Goal: Check status: Check status

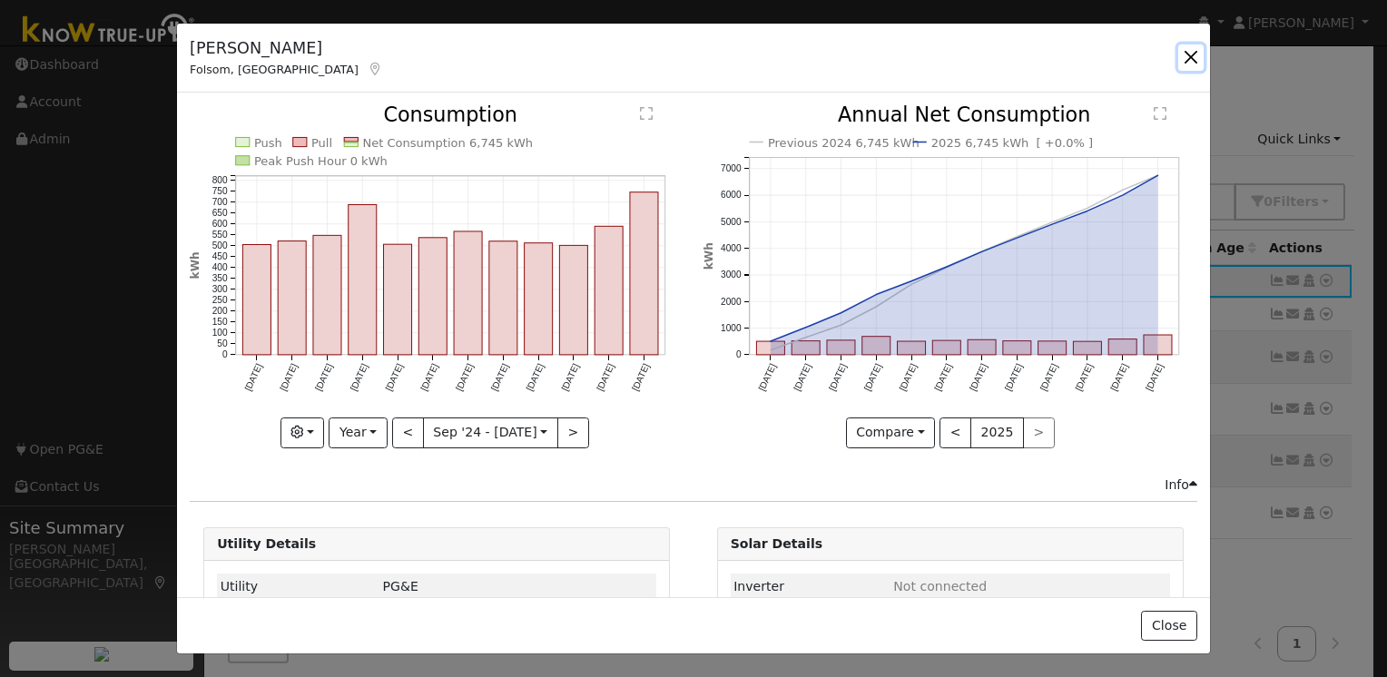
click at [1193, 58] on button "button" at bounding box center [1190, 56] width 25 height 25
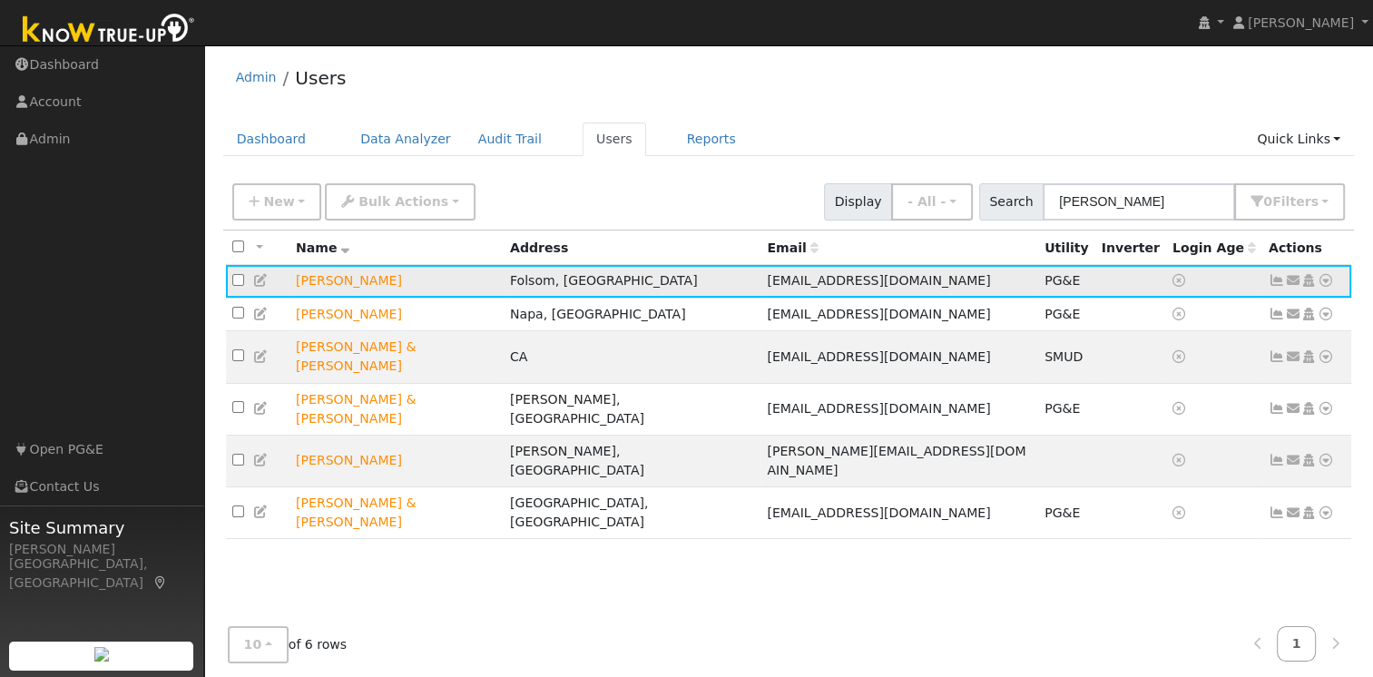
click at [1276, 280] on icon at bounding box center [1277, 280] width 16 height 13
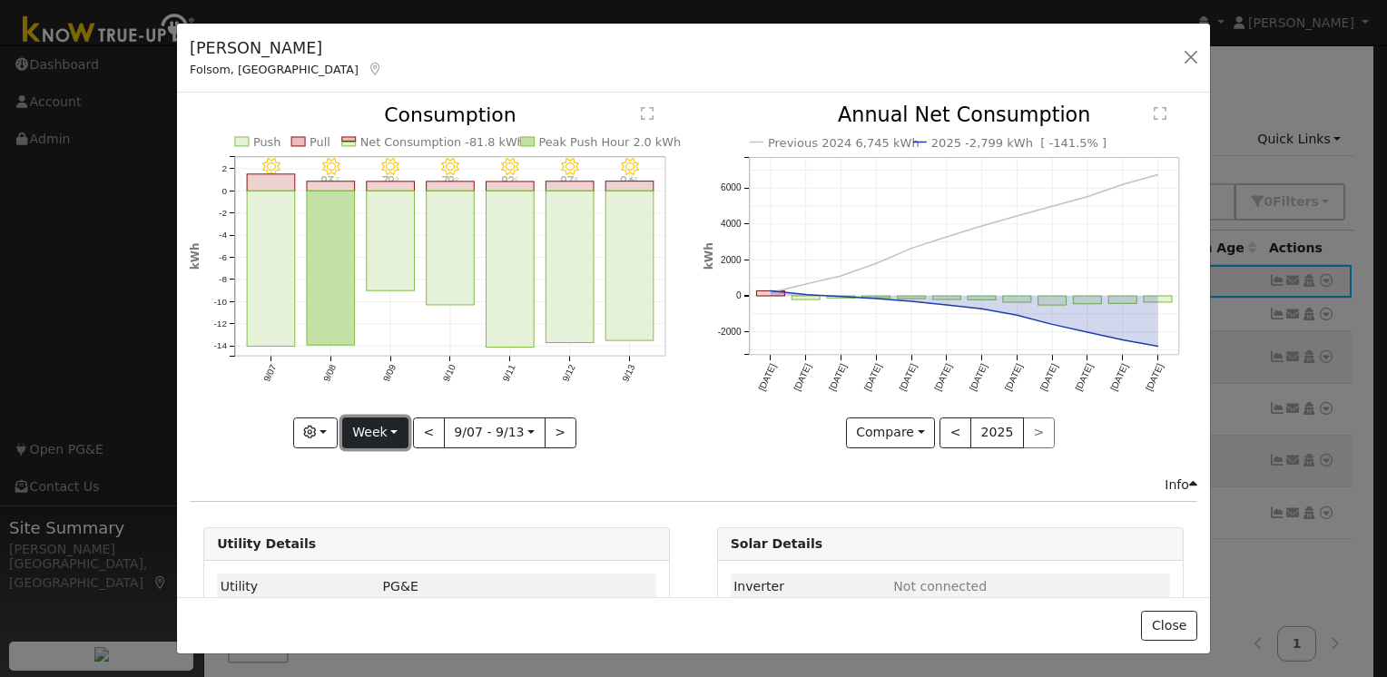
click at [378, 423] on button "Week" at bounding box center [375, 433] width 66 height 31
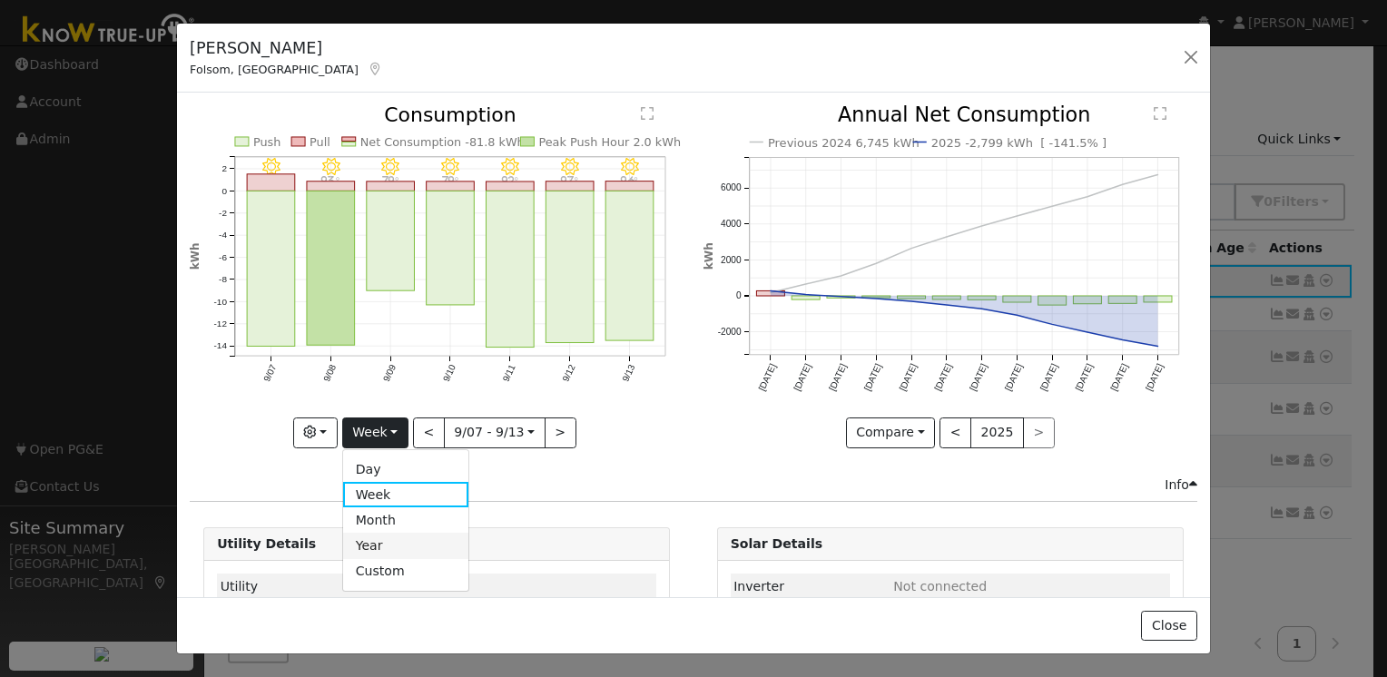
click at [388, 543] on link "Year" at bounding box center [406, 545] width 126 height 25
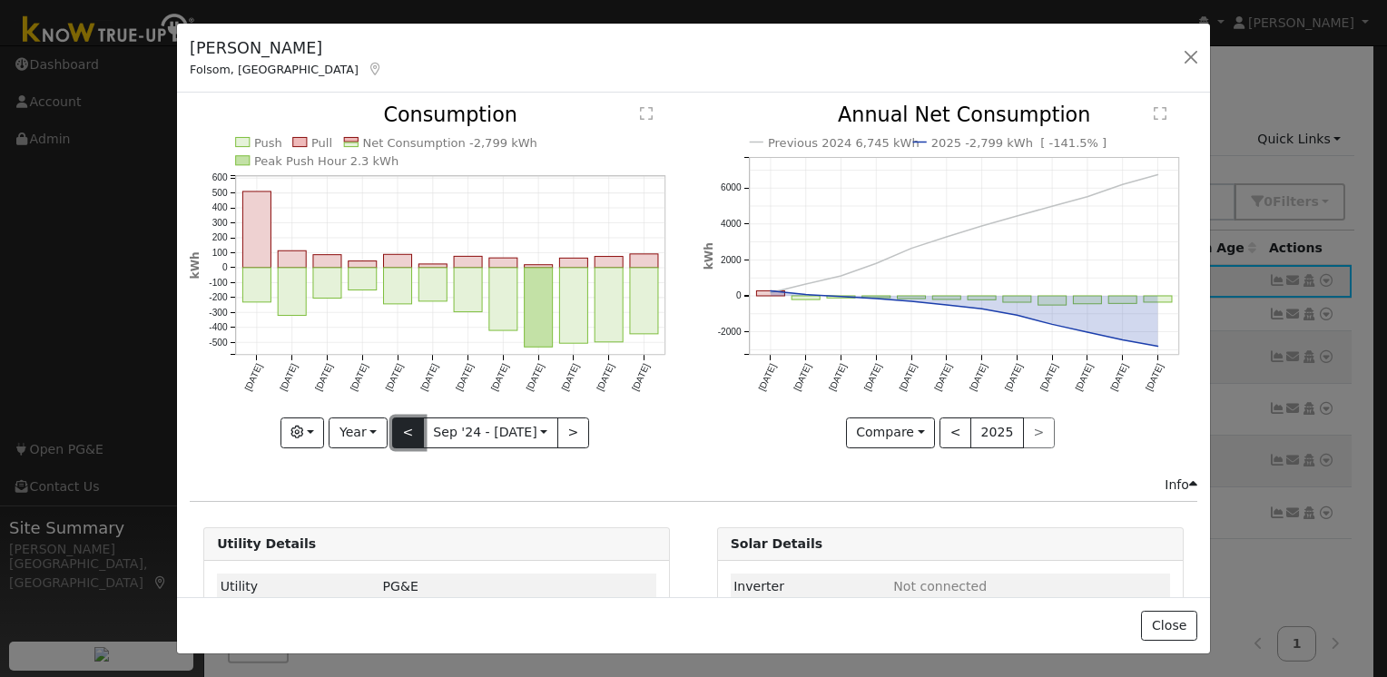
click at [401, 434] on button "<" at bounding box center [408, 433] width 32 height 31
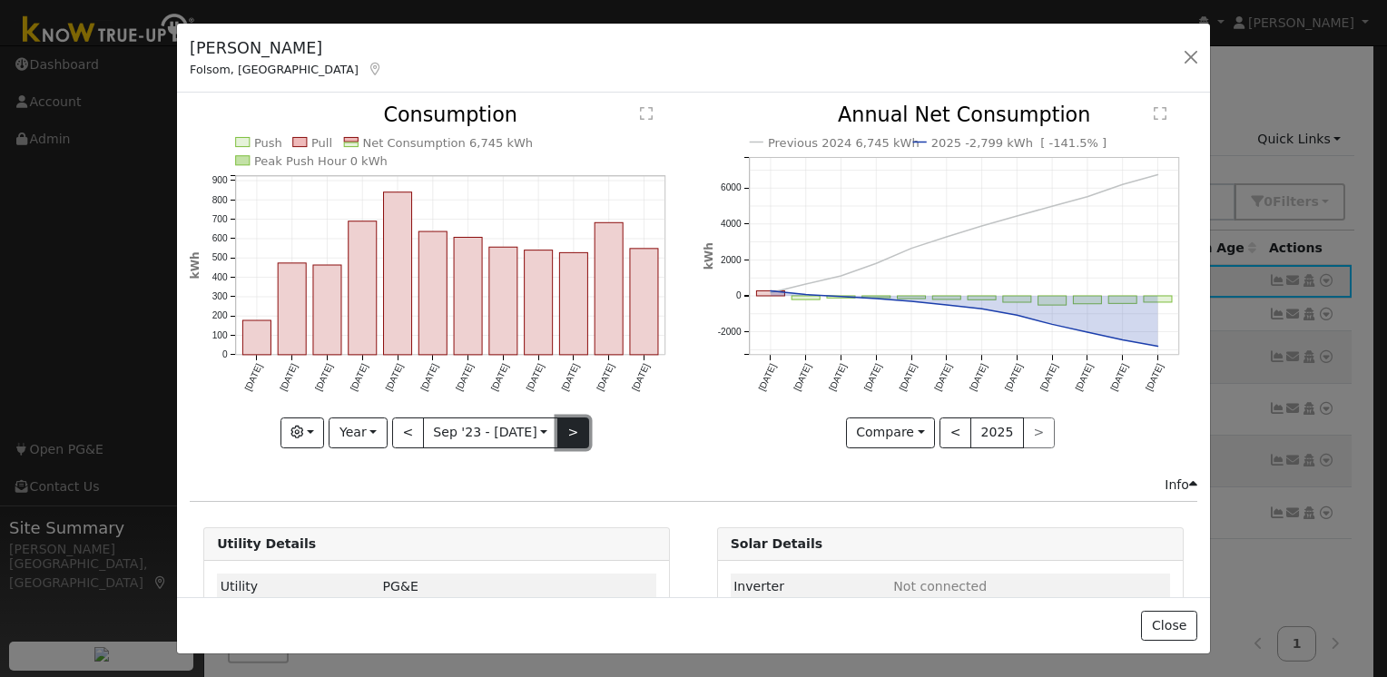
click at [559, 432] on button ">" at bounding box center [573, 433] width 32 height 31
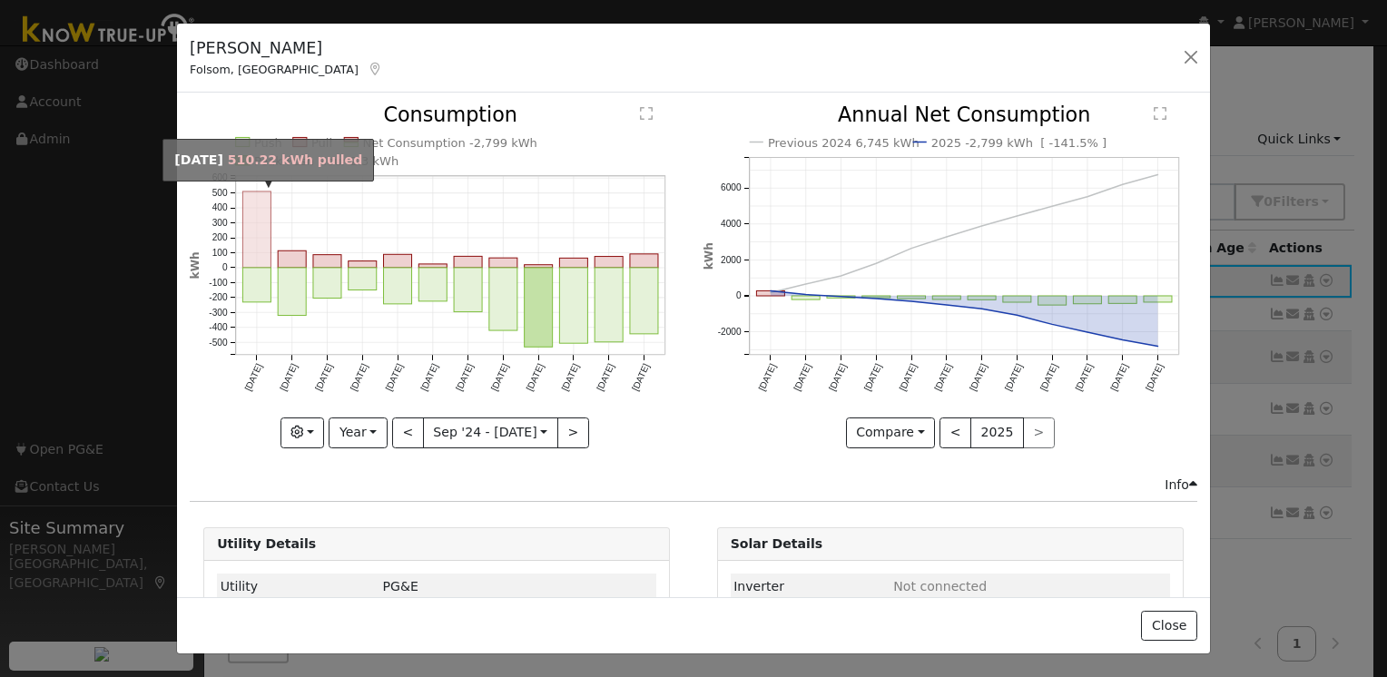
click at [247, 220] on rect "onclick=""" at bounding box center [257, 230] width 28 height 76
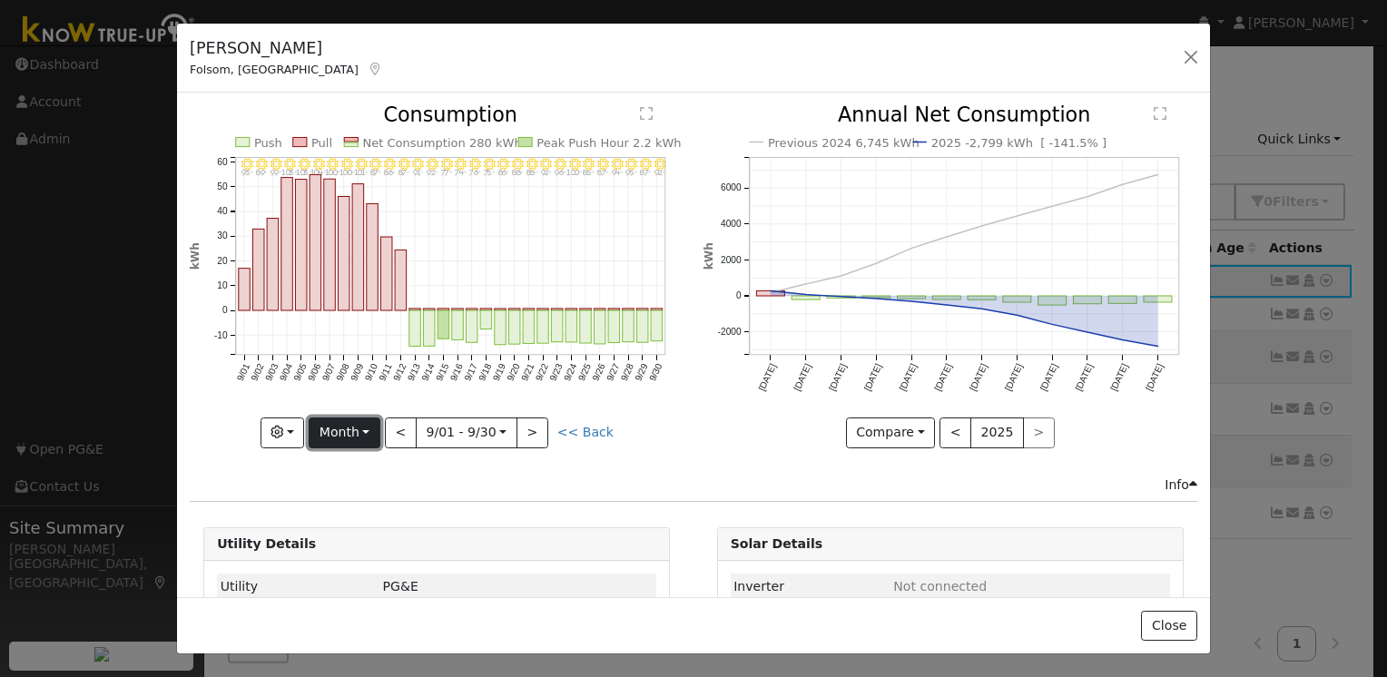
click at [378, 428] on button "Month" at bounding box center [345, 433] width 72 height 31
click at [367, 536] on link "Year" at bounding box center [373, 545] width 126 height 25
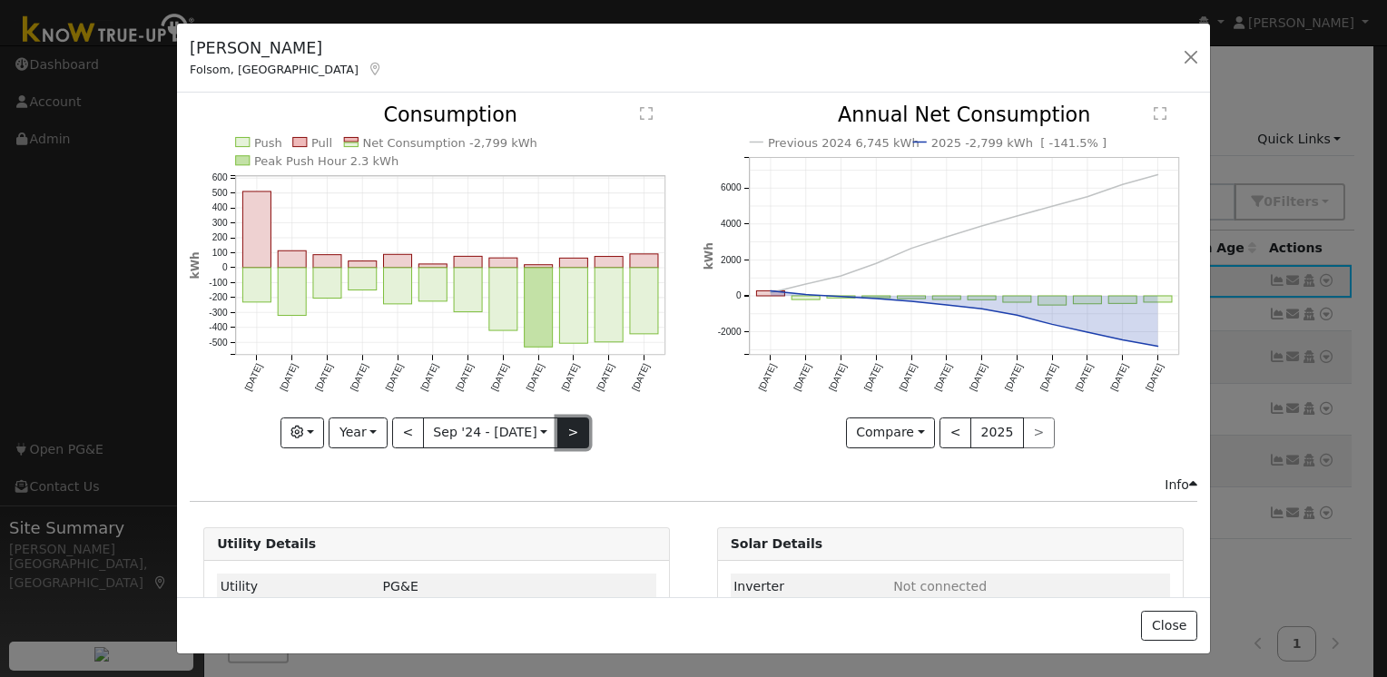
click at [570, 434] on button ">" at bounding box center [573, 433] width 32 height 31
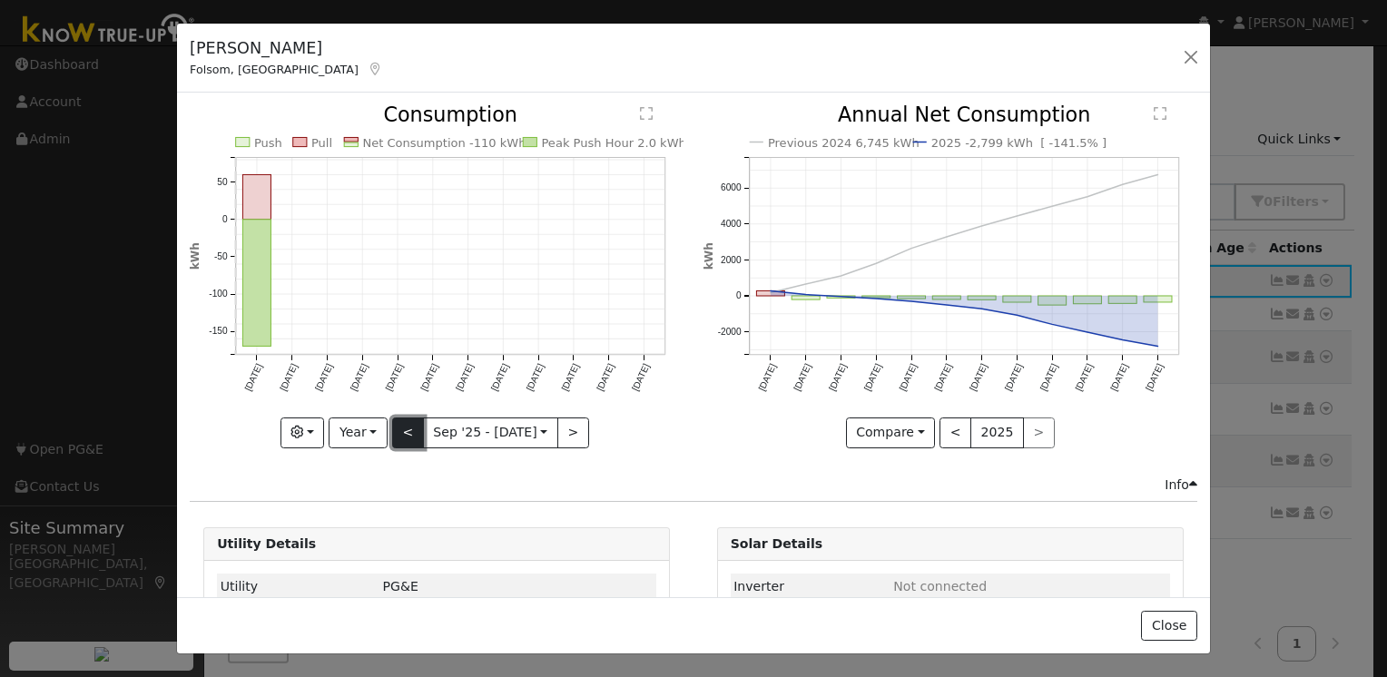
click at [398, 423] on button "<" at bounding box center [408, 433] width 32 height 31
type input "[DATE]"
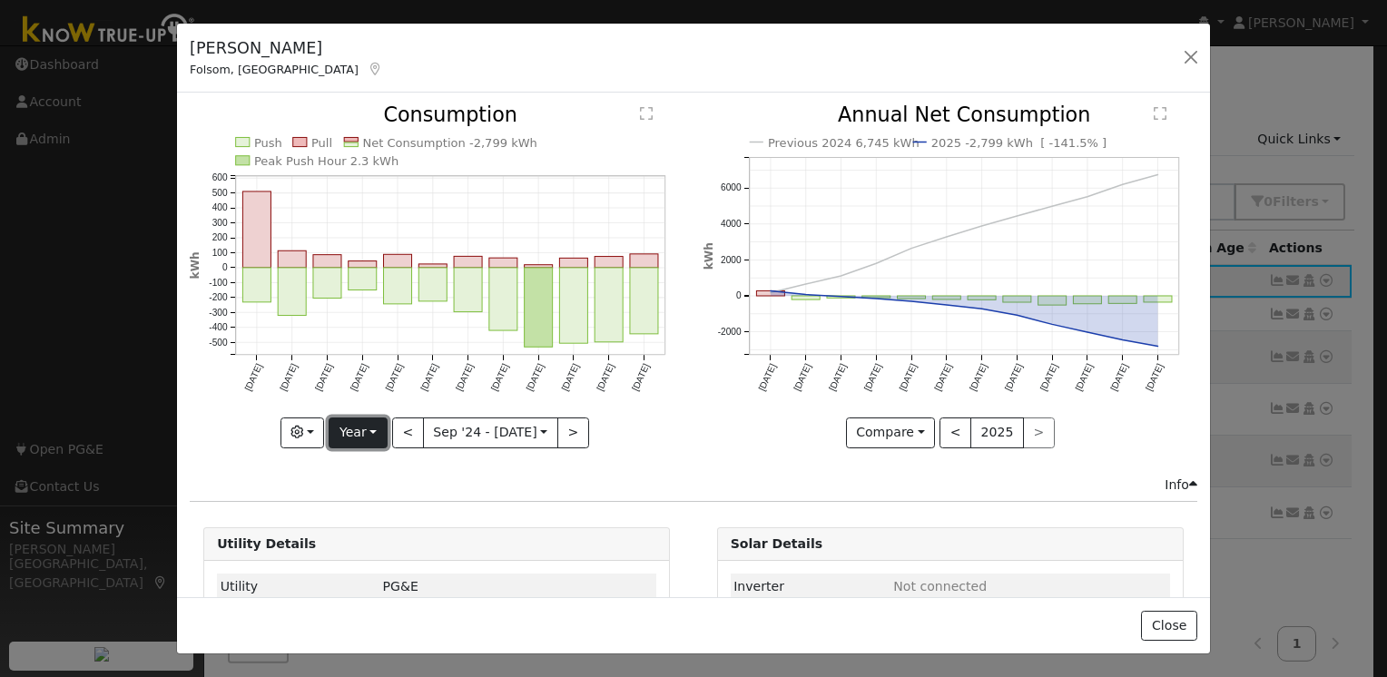
click at [368, 427] on button "Year" at bounding box center [358, 433] width 58 height 31
click at [395, 566] on link "Custom" at bounding box center [392, 571] width 126 height 25
select select "8"
click at [426, 434] on input "[DATE]" at bounding box center [434, 432] width 58 height 29
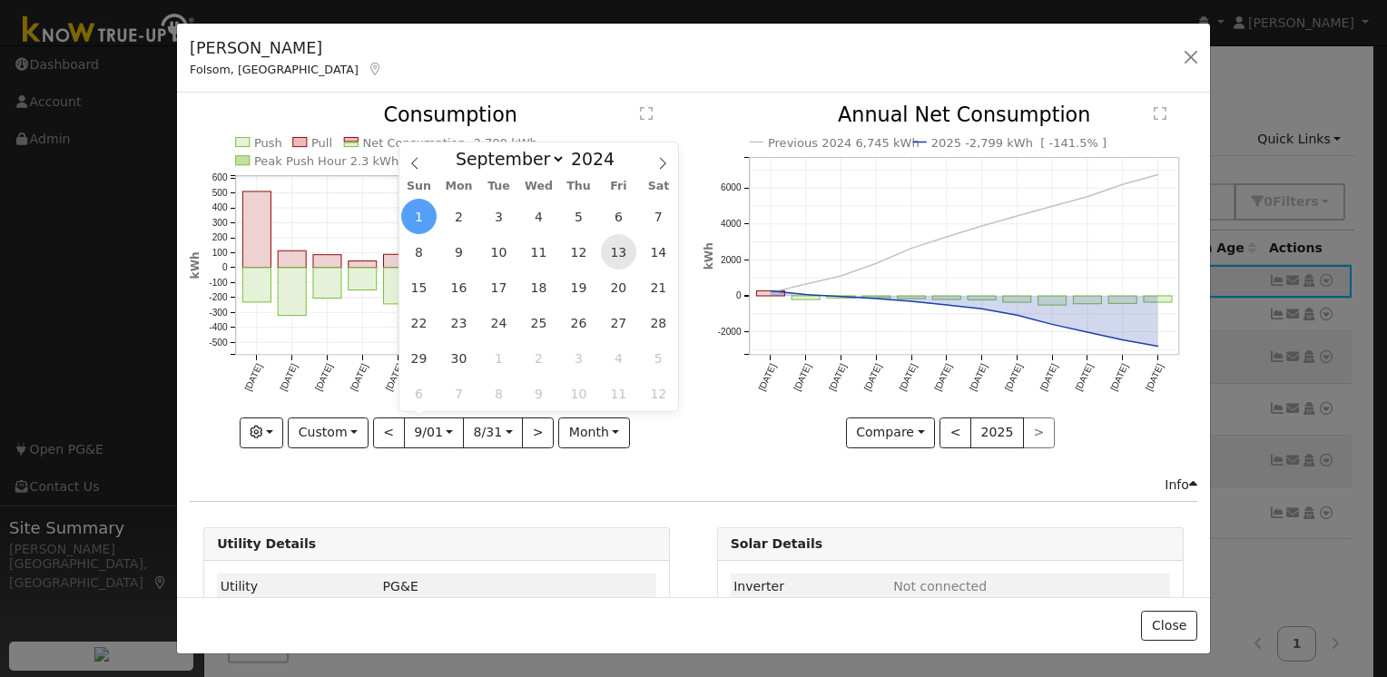
click at [628, 253] on span "13" at bounding box center [618, 251] width 35 height 35
type input "[DATE]"
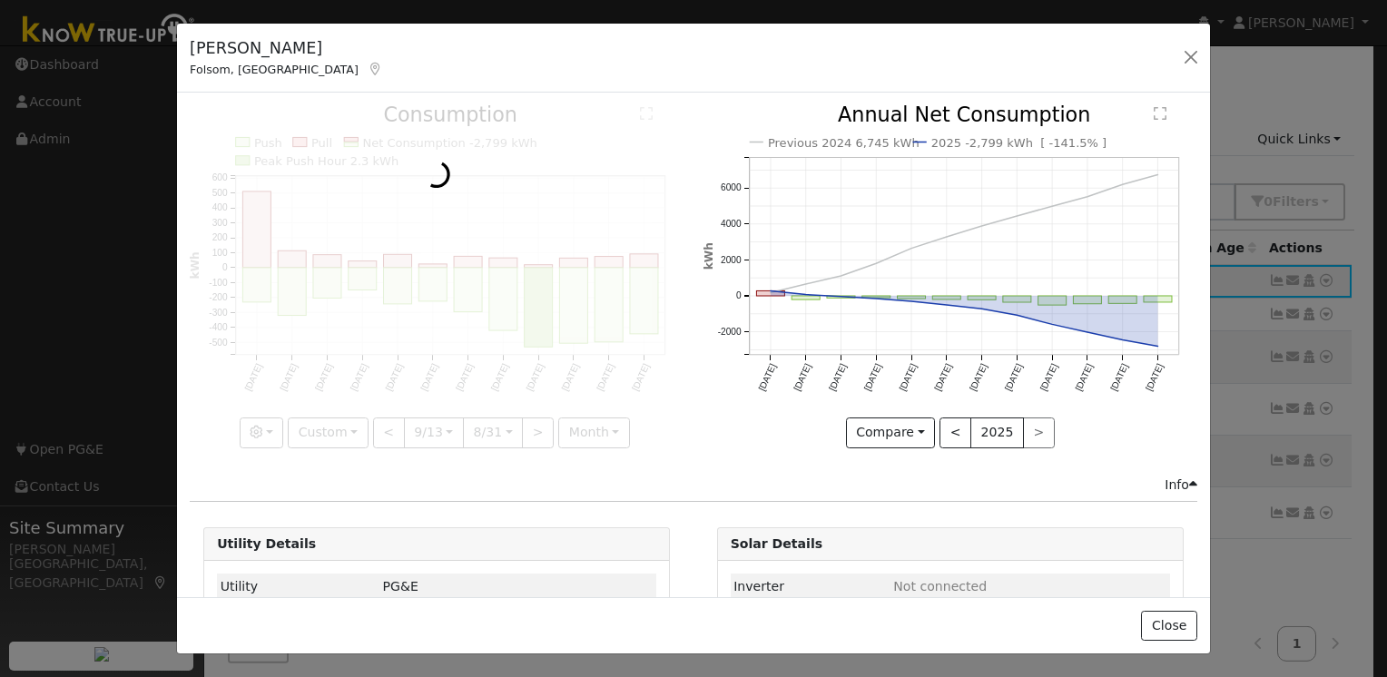
scroll to position [0, 13]
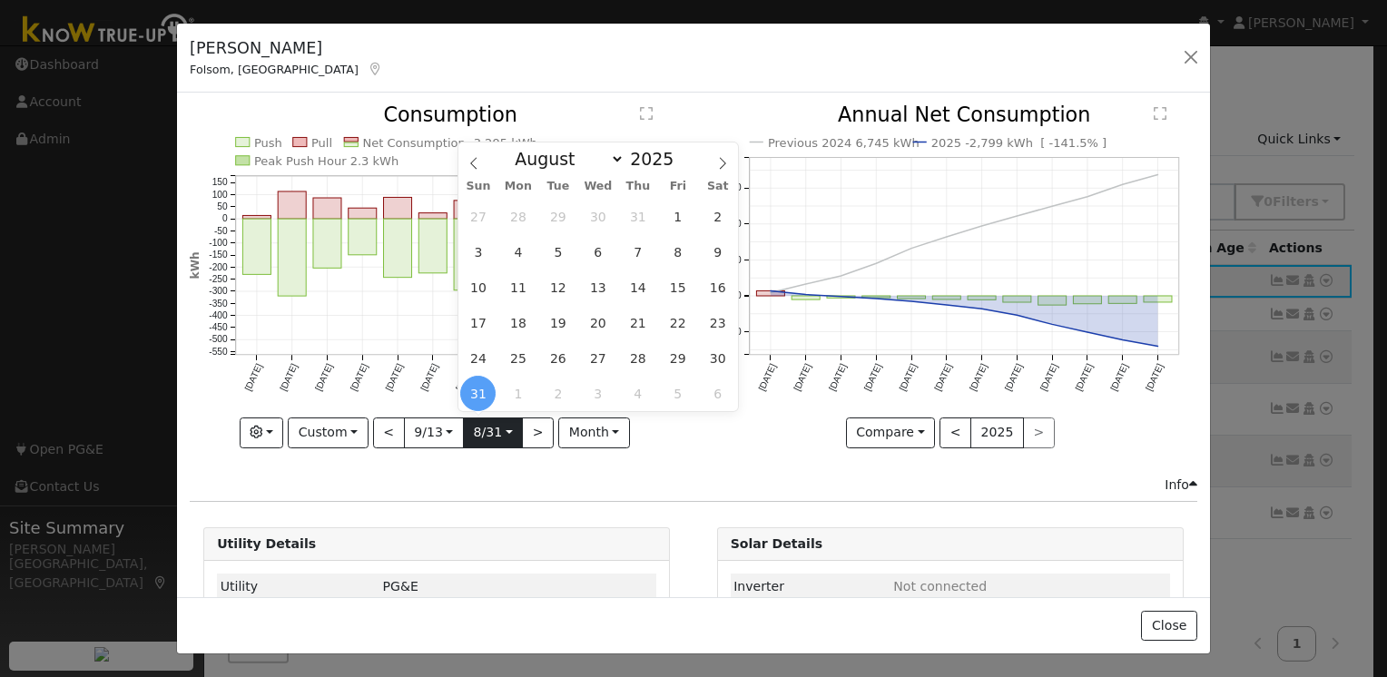
click at [476, 438] on input "[DATE]" at bounding box center [493, 432] width 58 height 29
click at [721, 165] on icon at bounding box center [722, 163] width 13 height 13
select select "8"
click at [671, 245] on span "12" at bounding box center [677, 251] width 35 height 35
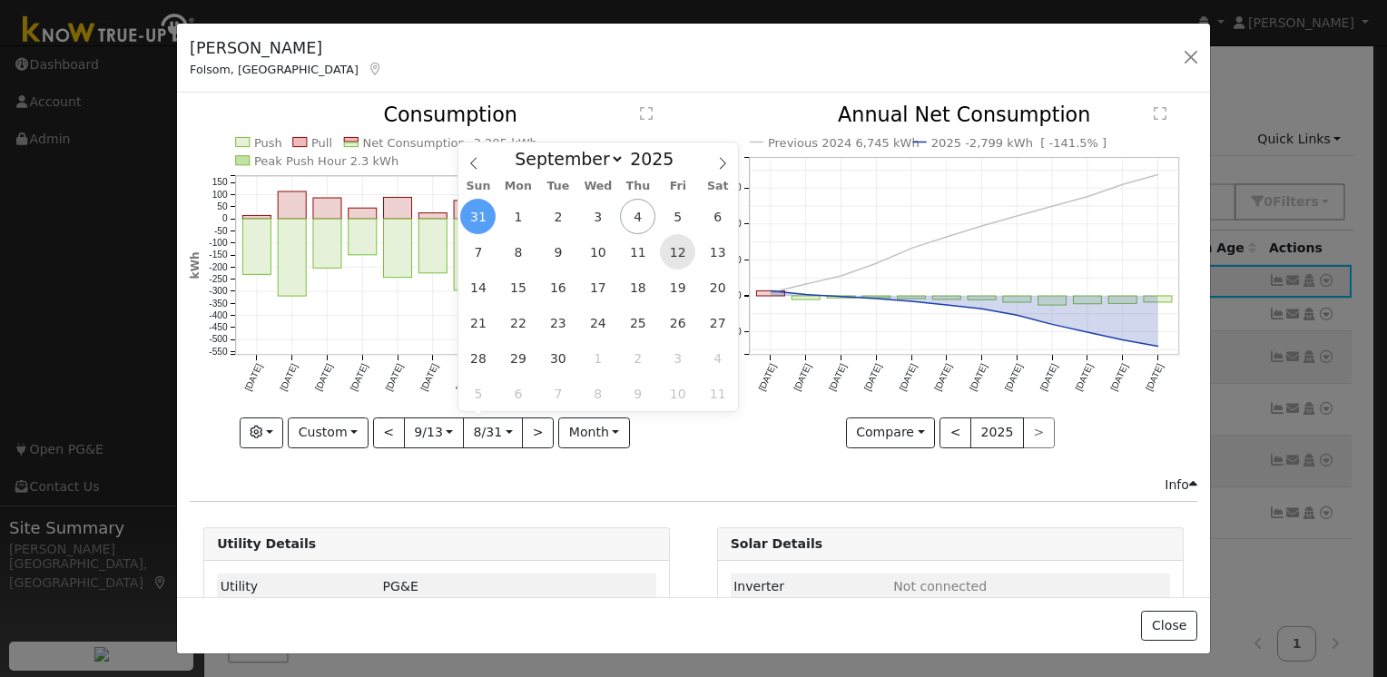
type input "[DATE]"
click at [760, 45] on div "[PERSON_NAME], CA Default Account Default Account [STREET_ADDRESS][PERSON_NAME]…" at bounding box center [693, 59] width 1033 height 70
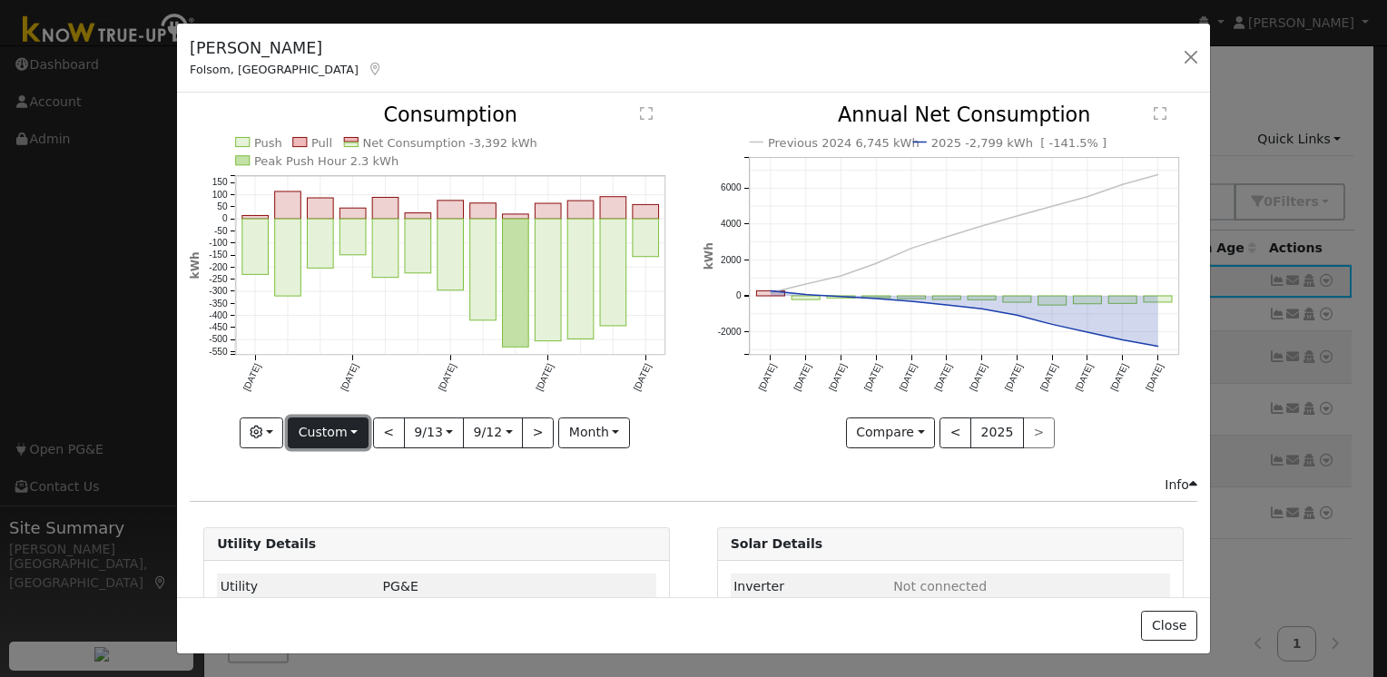
click at [329, 436] on button "Custom" at bounding box center [328, 433] width 81 height 31
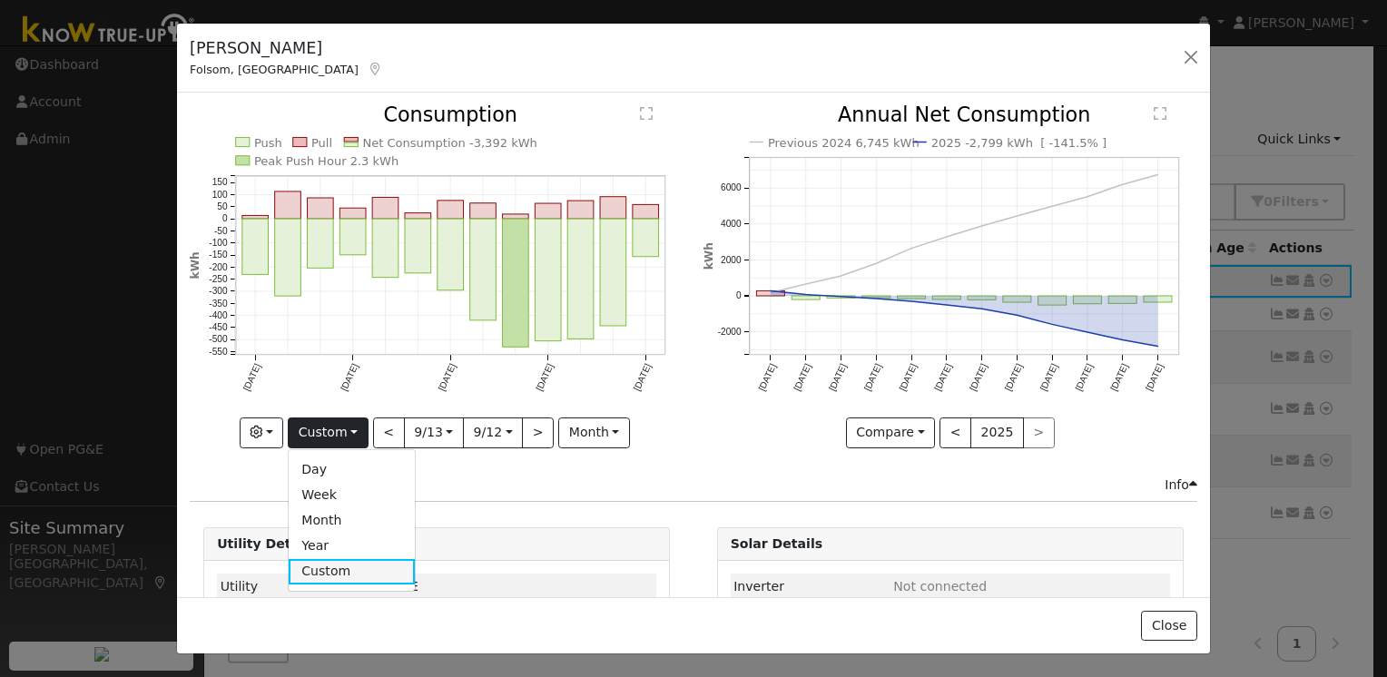
click at [333, 559] on link "Custom" at bounding box center [352, 571] width 126 height 25
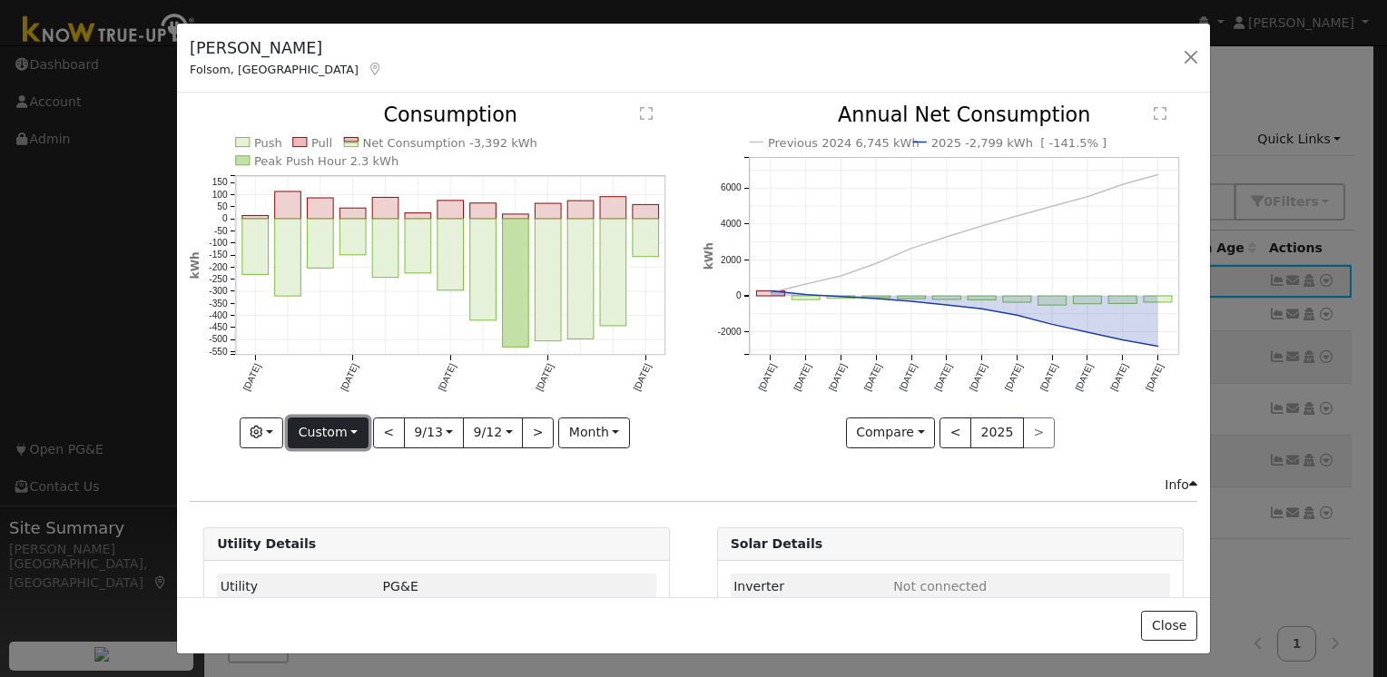
click at [332, 439] on button "Custom" at bounding box center [328, 433] width 81 height 31
click at [307, 538] on link "Year" at bounding box center [352, 545] width 126 height 25
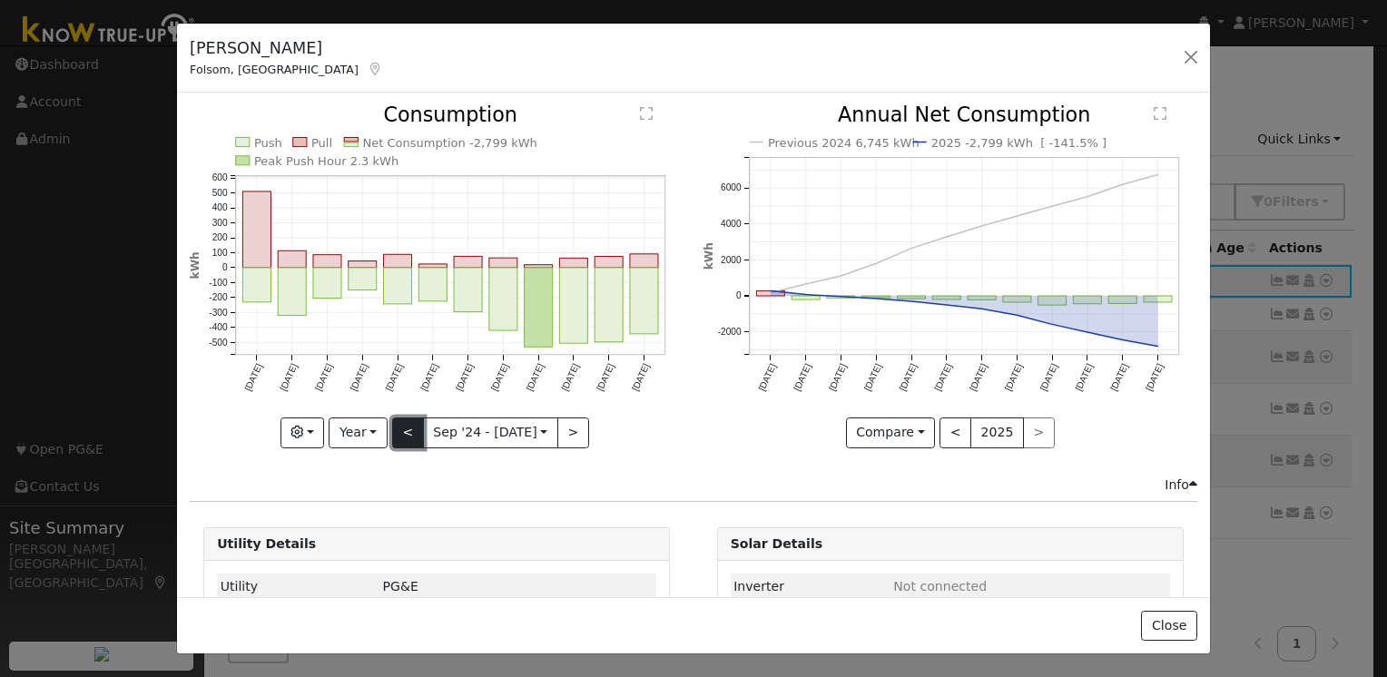
click at [411, 423] on button "<" at bounding box center [408, 433] width 32 height 31
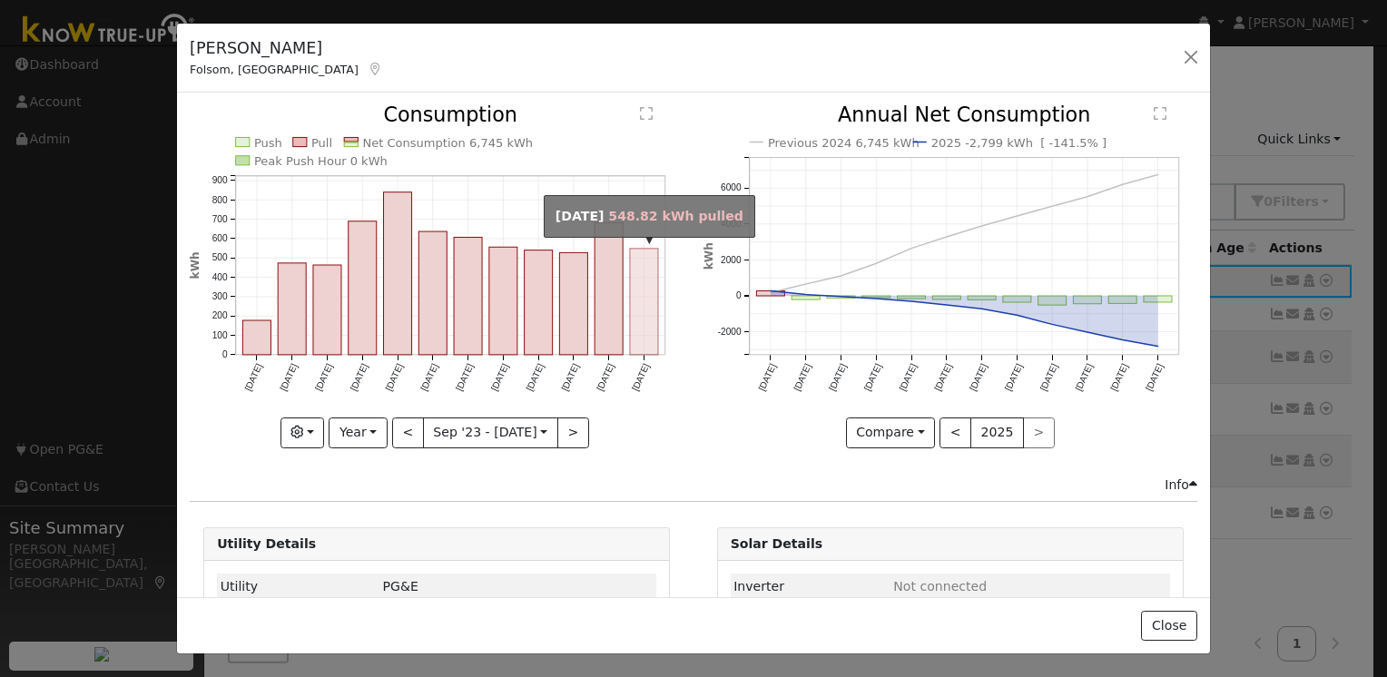
click at [637, 315] on rect "onclick=""" at bounding box center [644, 302] width 28 height 106
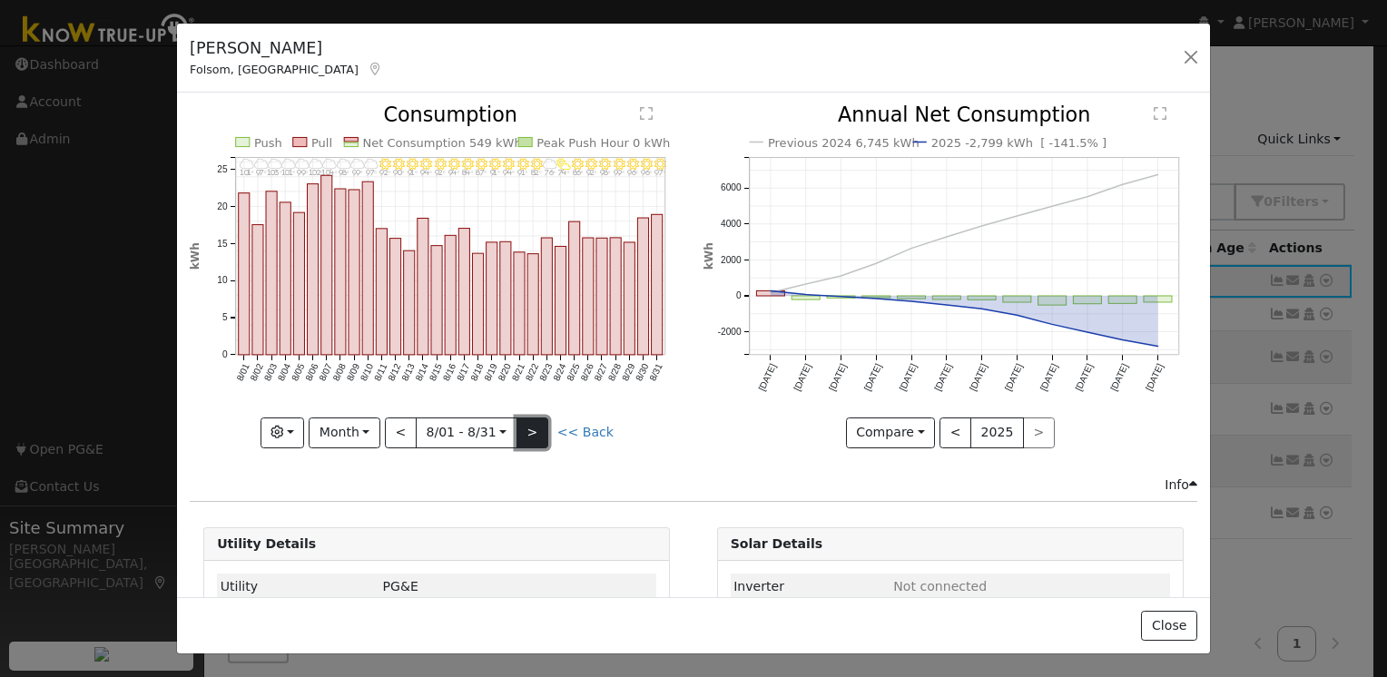
click at [531, 430] on button ">" at bounding box center [532, 433] width 32 height 31
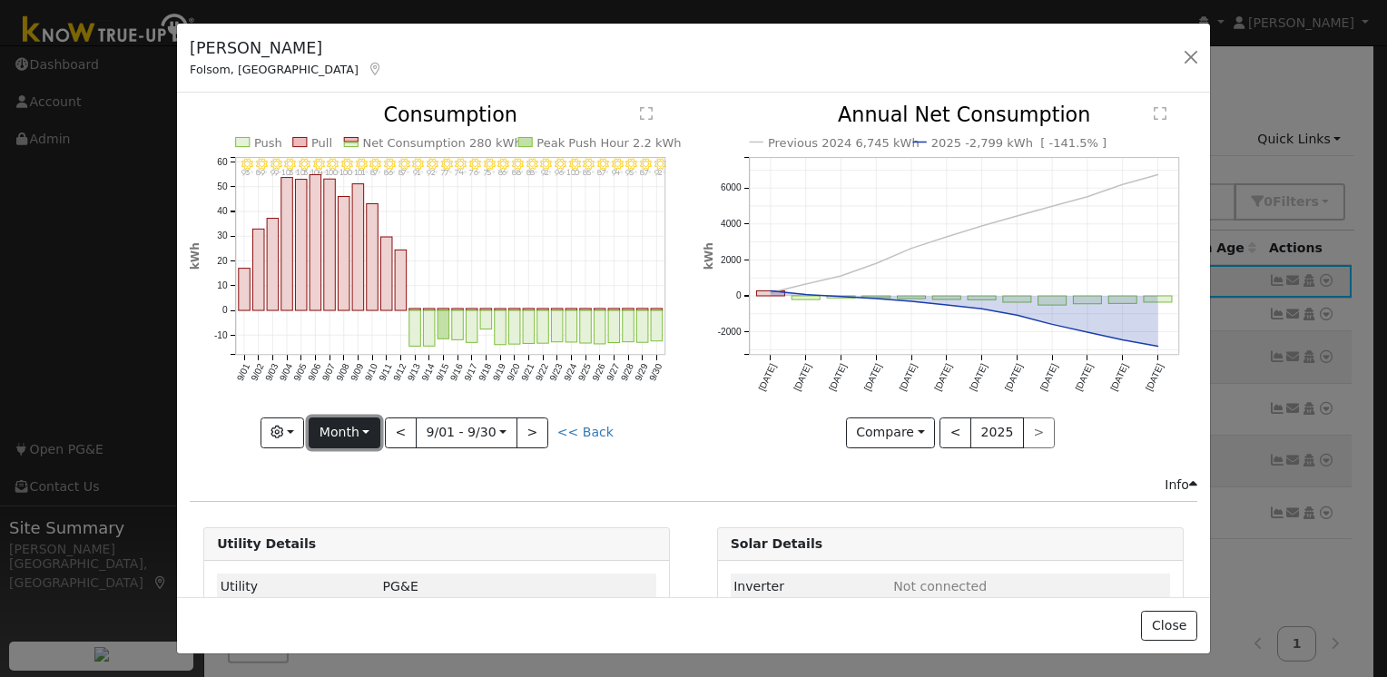
click at [374, 427] on button "Month" at bounding box center [345, 433] width 72 height 31
click at [344, 538] on link "Year" at bounding box center [373, 545] width 126 height 25
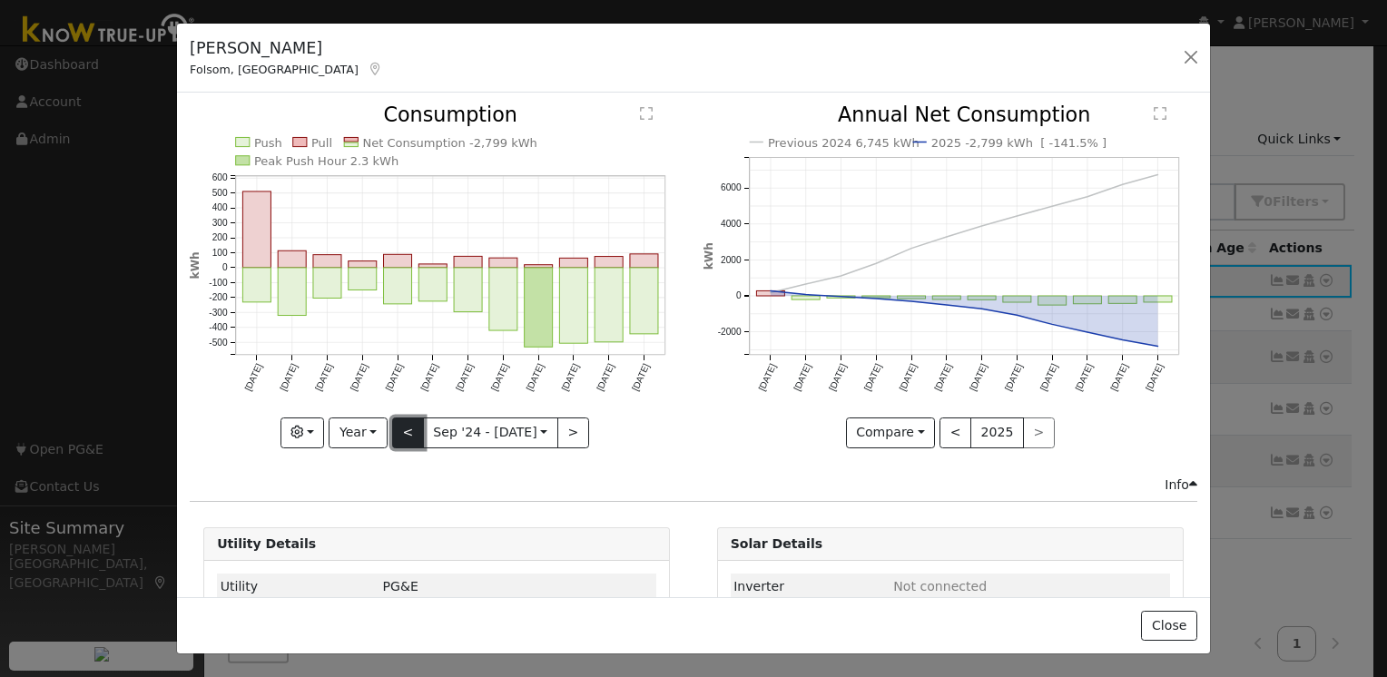
click at [406, 427] on button "<" at bounding box center [408, 433] width 32 height 31
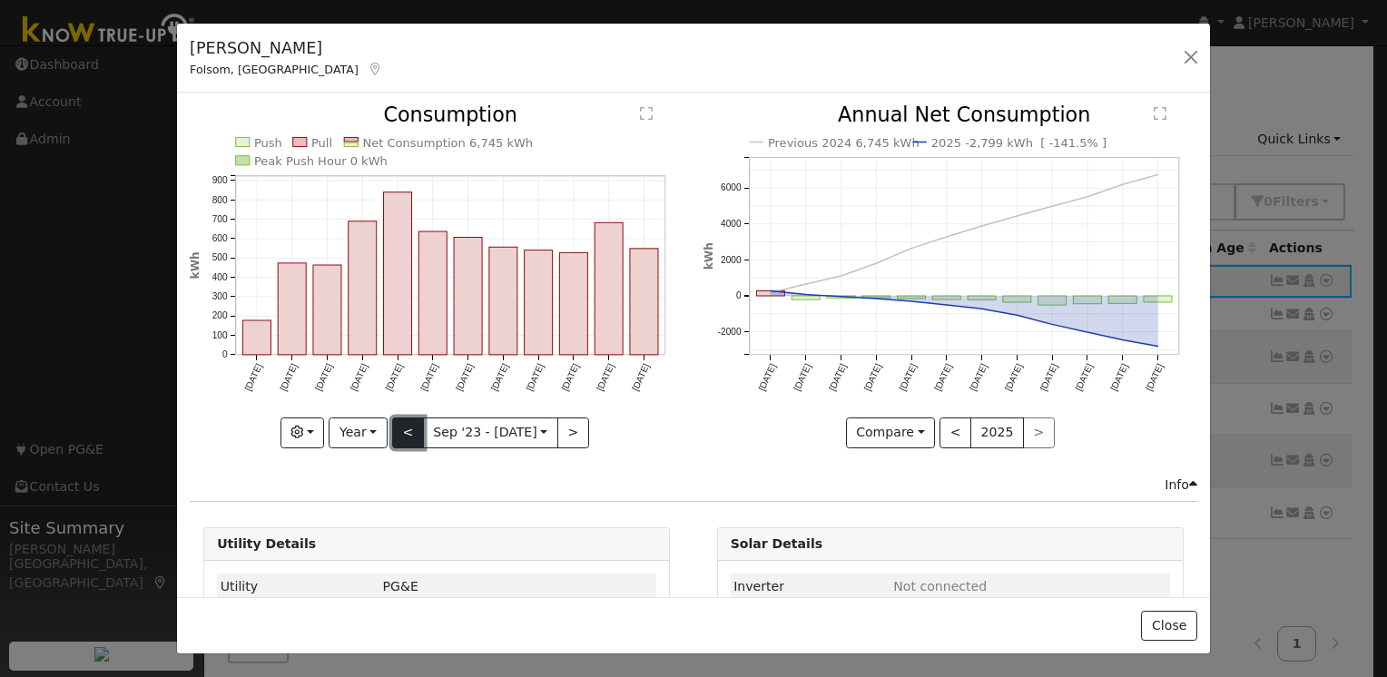
click at [406, 427] on button "<" at bounding box center [408, 433] width 32 height 31
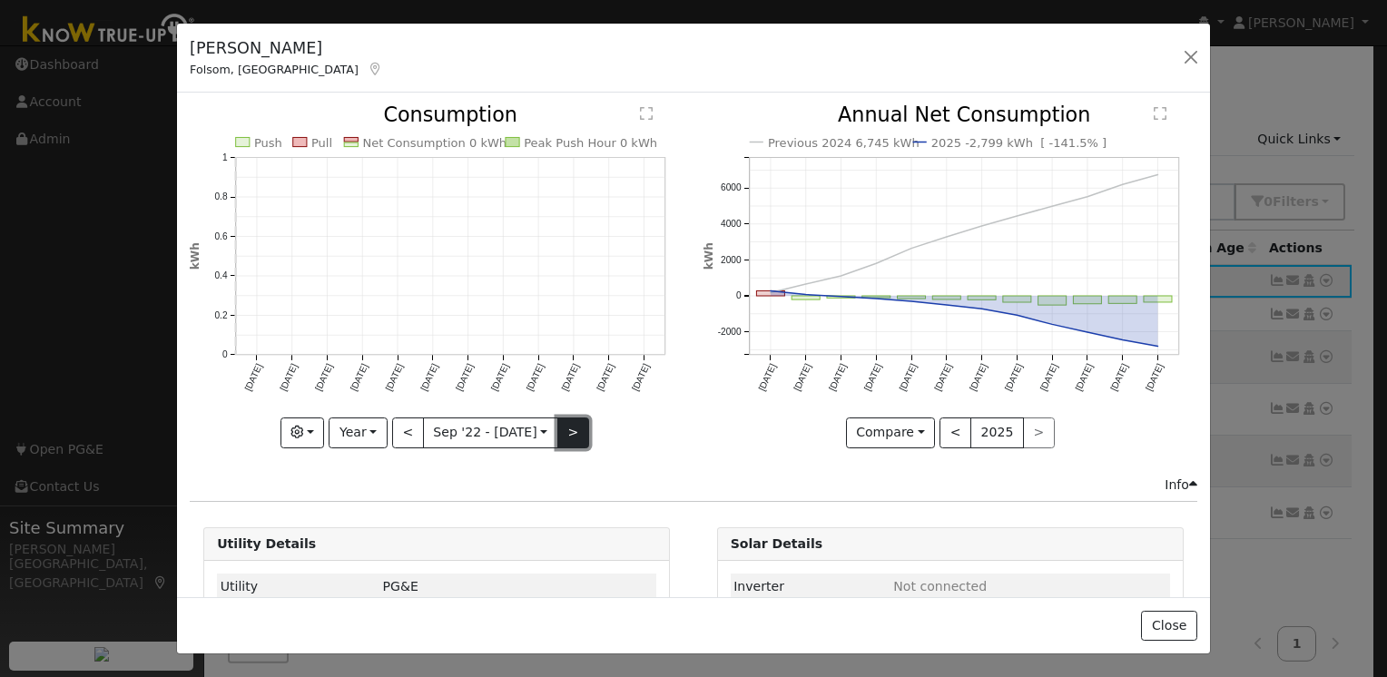
click at [557, 431] on button ">" at bounding box center [573, 433] width 32 height 31
type input "[DATE]"
